Goal: Task Accomplishment & Management: Manage account settings

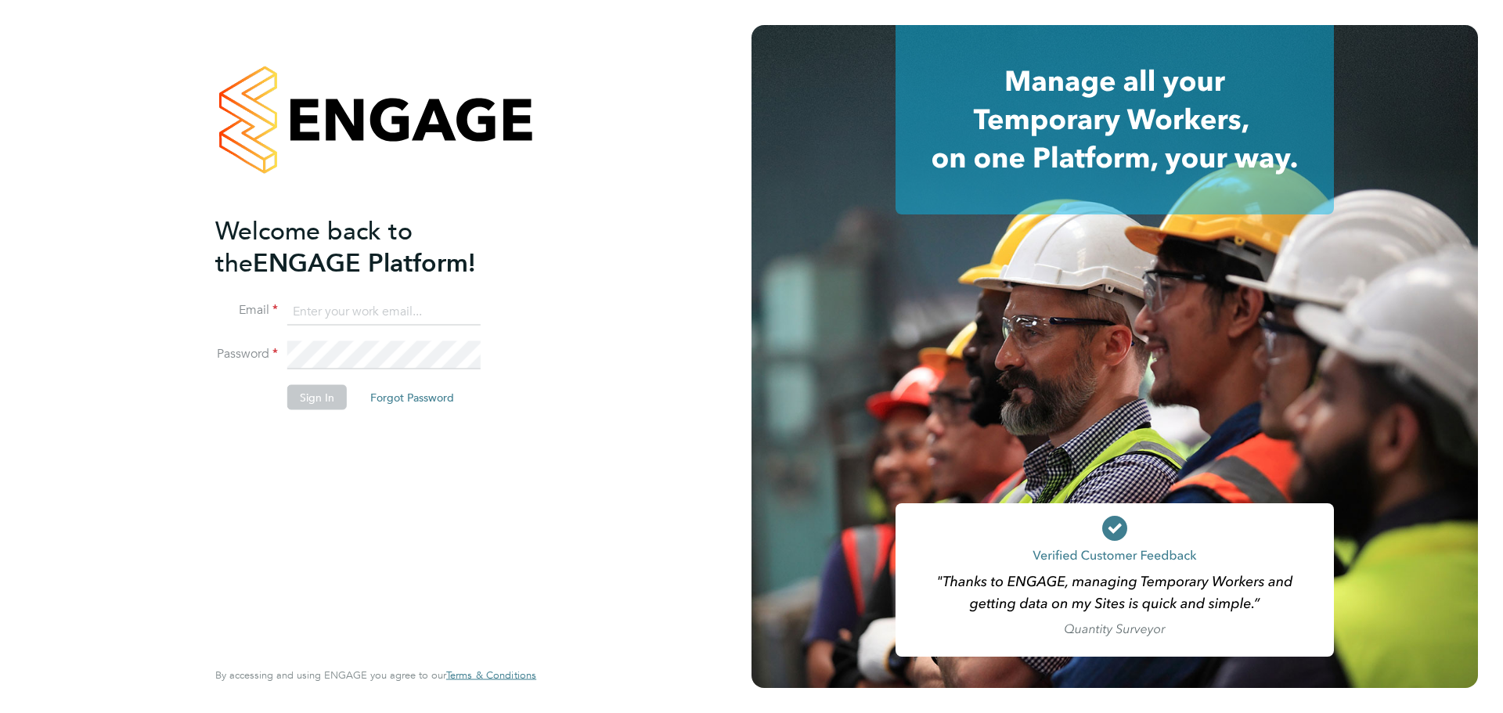
type input "Daniel.Templeton@vgcgroup.co.uk"
click at [317, 402] on button "Sign In" at bounding box center [316, 396] width 59 height 25
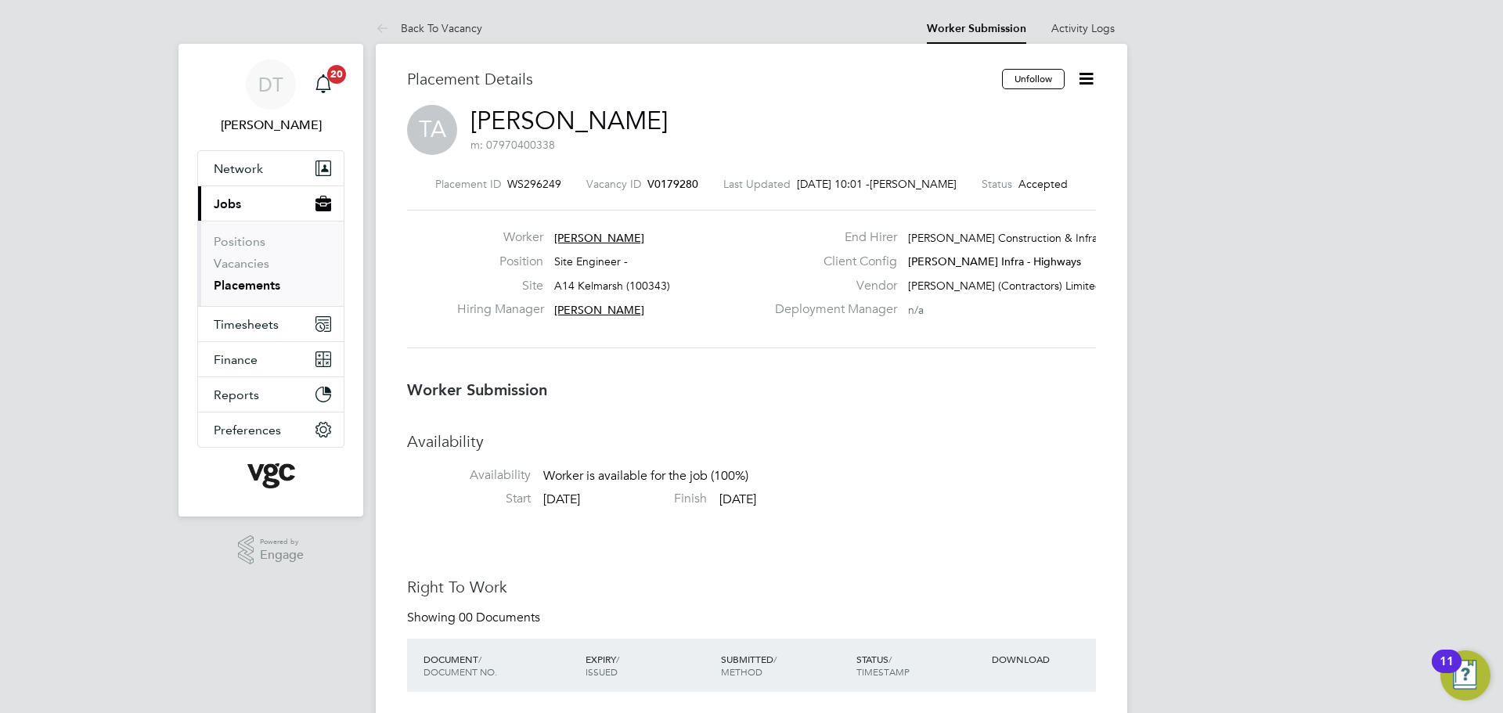
click at [1088, 86] on icon at bounding box center [1086, 79] width 20 height 20
click at [767, 246] on div "End Hirer [PERSON_NAME] Construction & Infrast…" at bounding box center [933, 241] width 337 height 24
click at [1080, 75] on icon at bounding box center [1086, 79] width 20 height 20
click at [1015, 113] on li "Edit Worker Submission e" at bounding box center [1020, 116] width 145 height 22
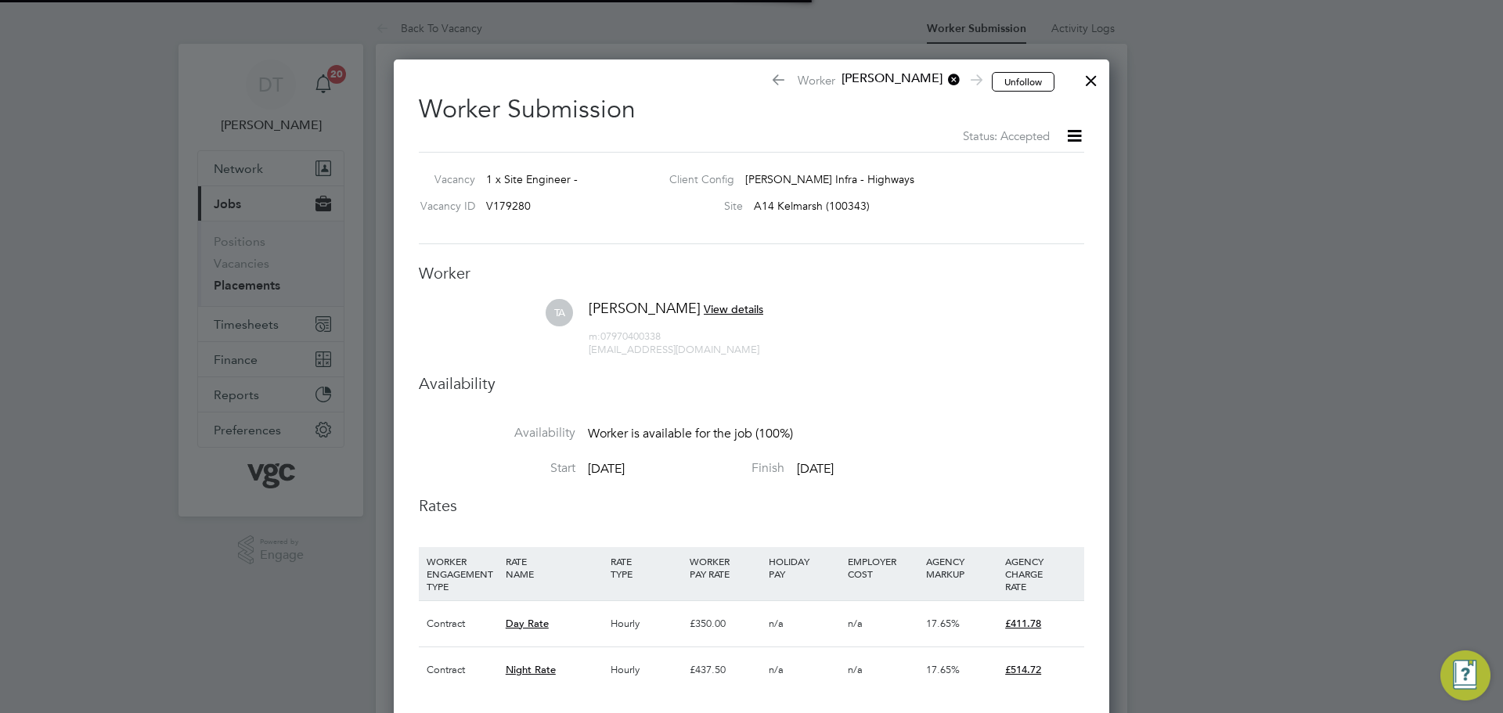
scroll to position [8, 8]
click at [1070, 135] on icon at bounding box center [1074, 136] width 20 height 20
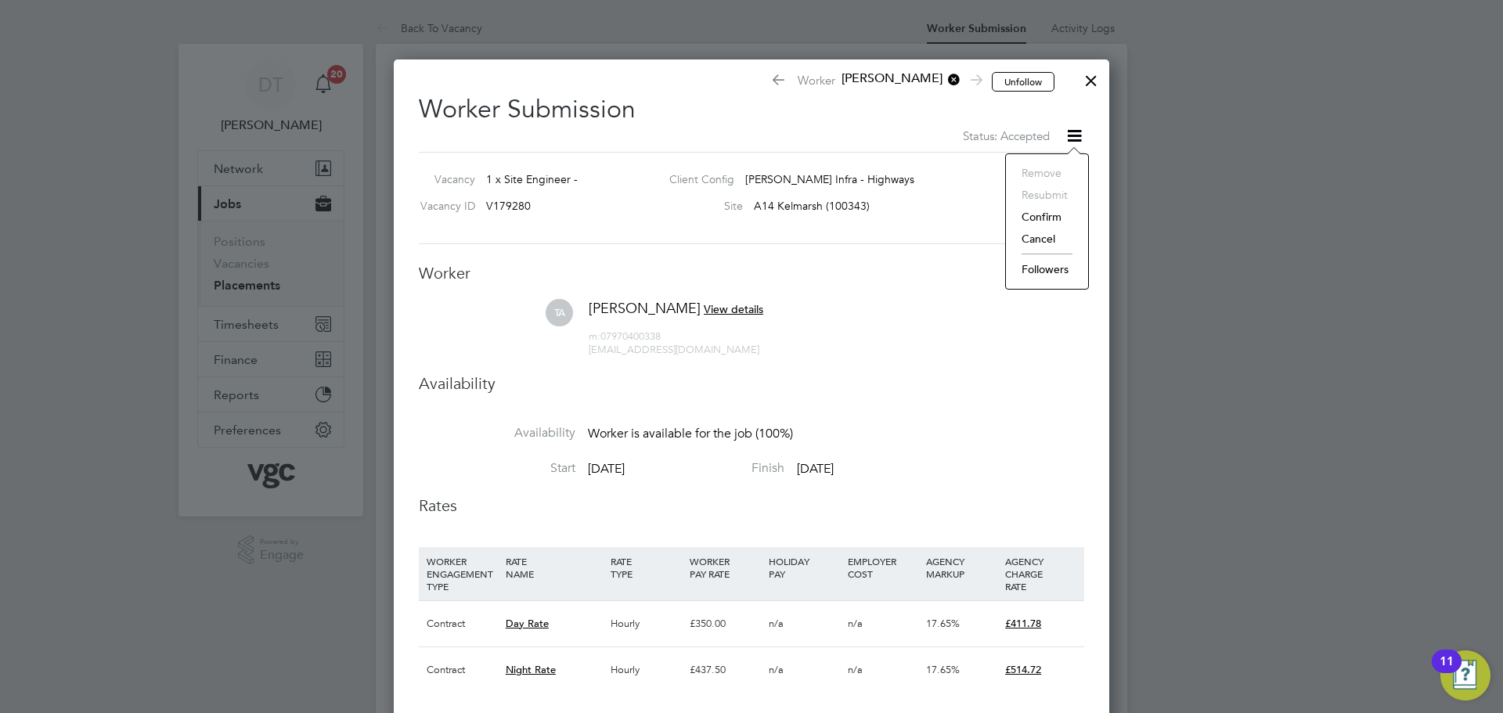
click at [915, 295] on ul "Worker TA [PERSON_NAME] View details m: 07970400338 [EMAIL_ADDRESS][DOMAIN_NAME…" at bounding box center [751, 571] width 665 height 617
click at [724, 307] on span "View details" at bounding box center [733, 309] width 59 height 14
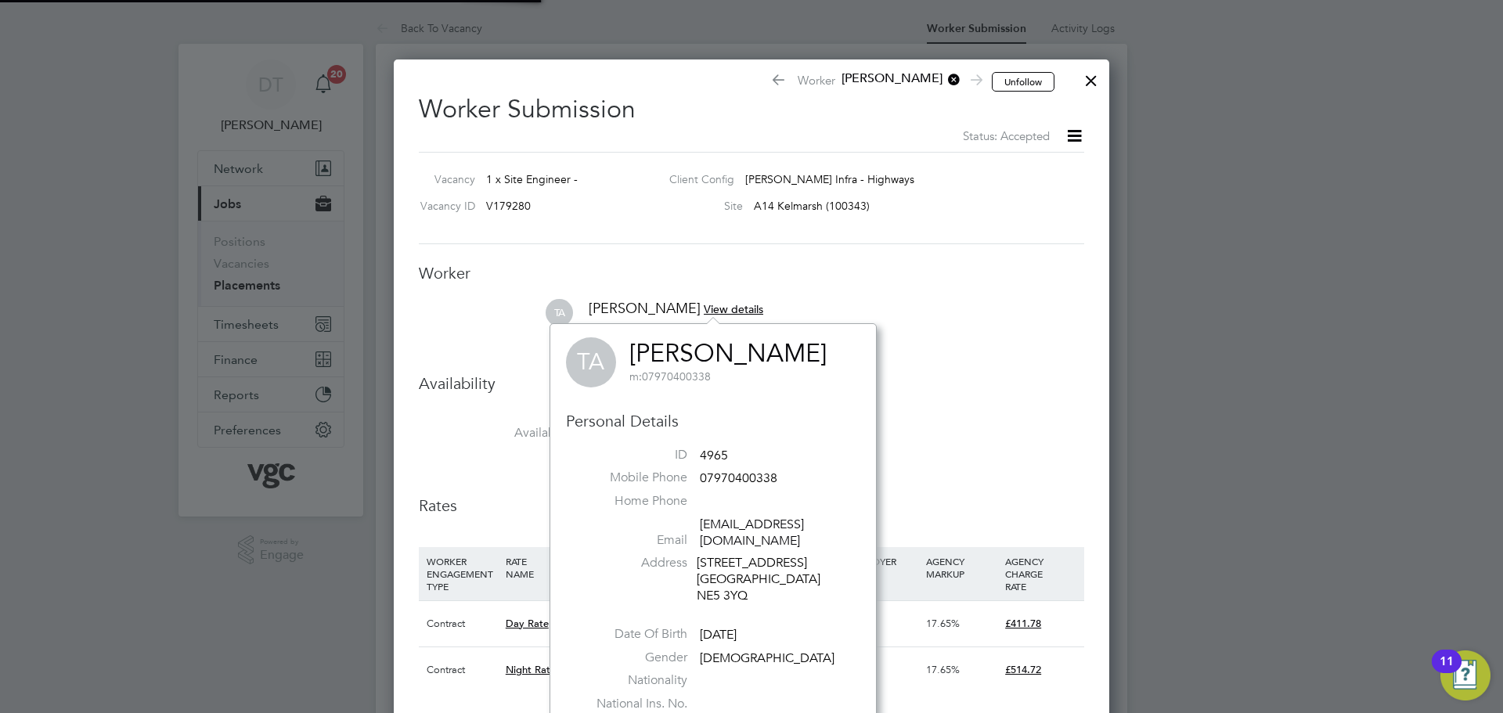
click at [974, 368] on ul "Worker TA [PERSON_NAME] View details m: 07970400338 [EMAIL_ADDRESS][DOMAIN_NAME…" at bounding box center [751, 571] width 665 height 617
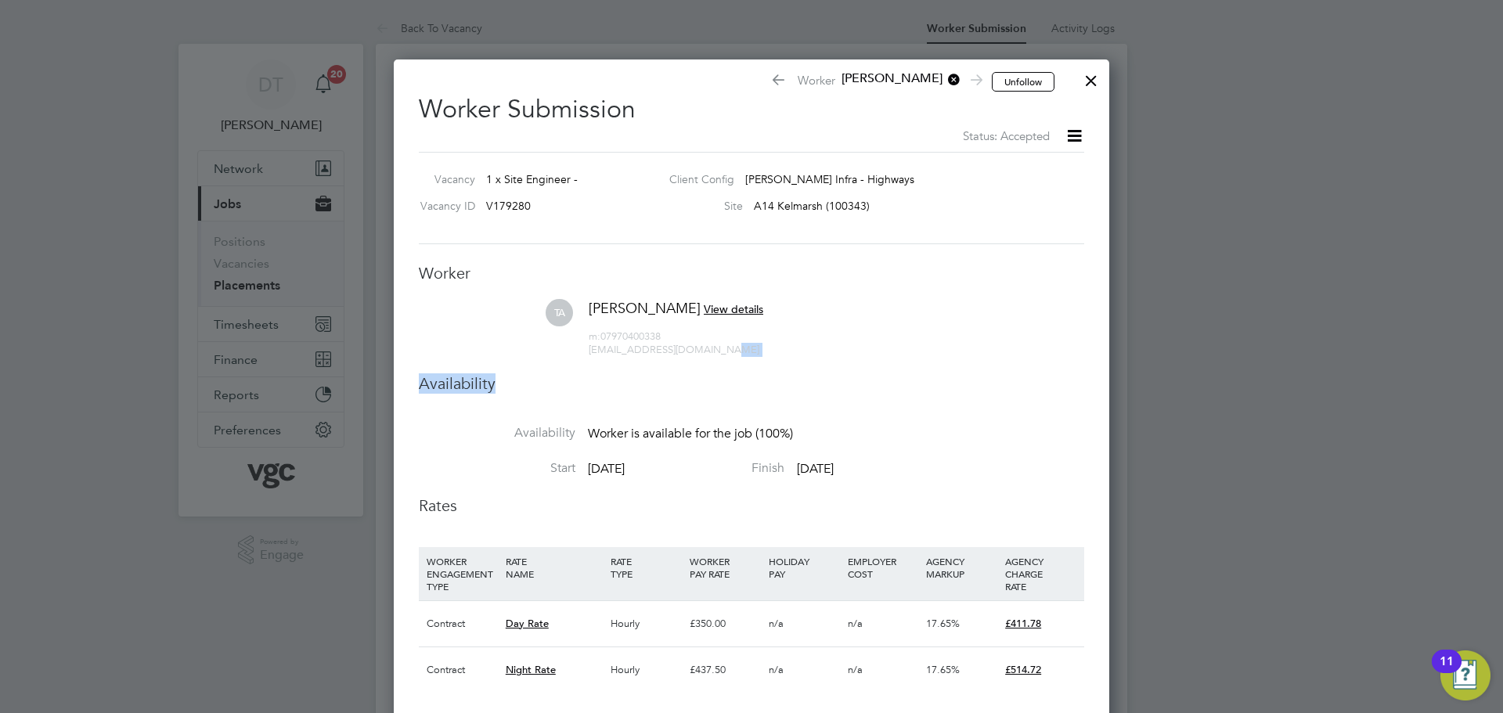
click at [1086, 74] on div at bounding box center [1091, 77] width 28 height 28
